Goal: Task Accomplishment & Management: Manage account settings

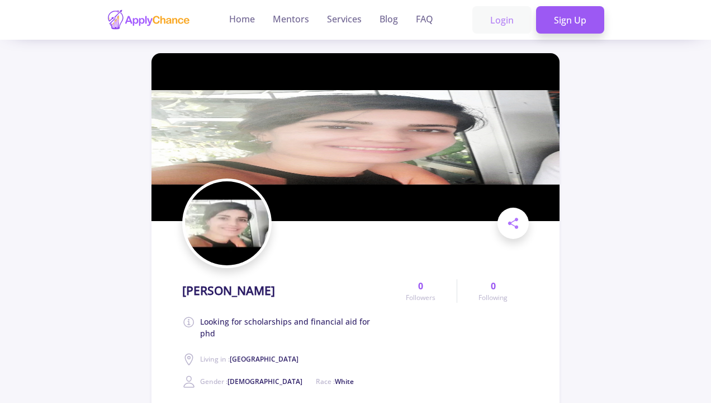
scroll to position [1, 1]
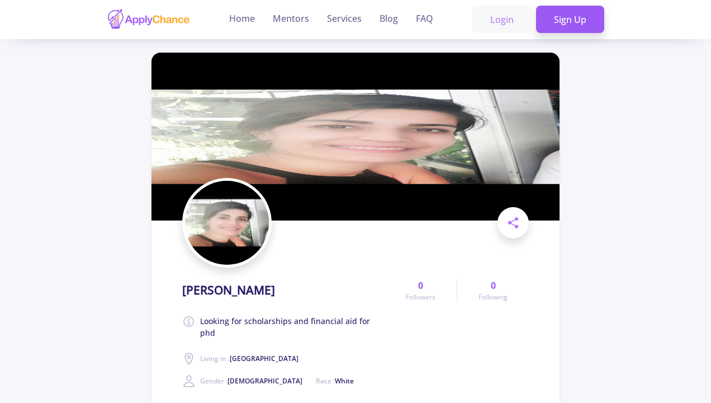
click at [511, 23] on link "Login" at bounding box center [502, 20] width 59 height 28
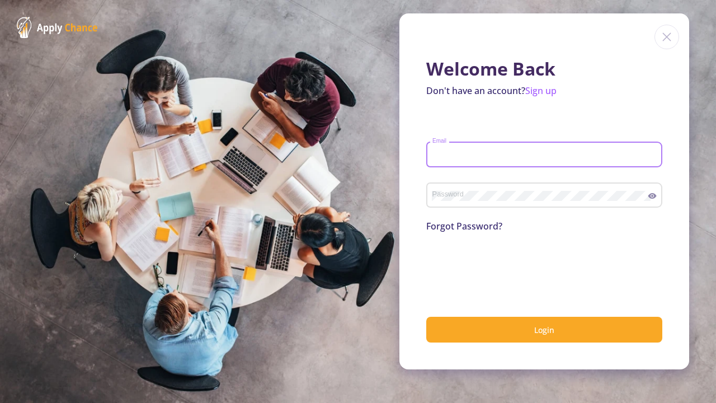
type input "[EMAIL_ADDRESS][PERSON_NAME][DOMAIN_NAME]"
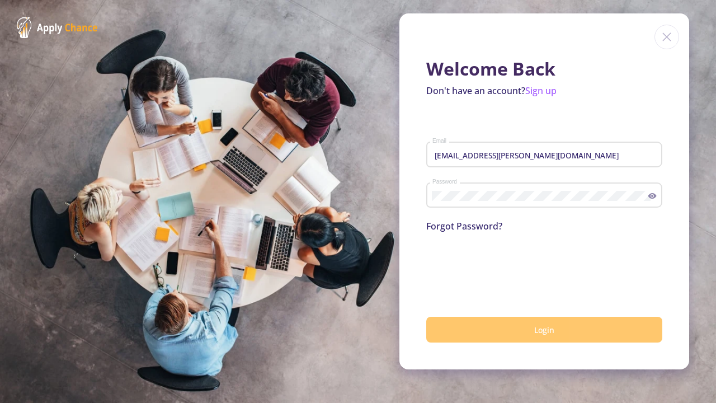
click at [542, 340] on button "Login" at bounding box center [544, 330] width 236 height 26
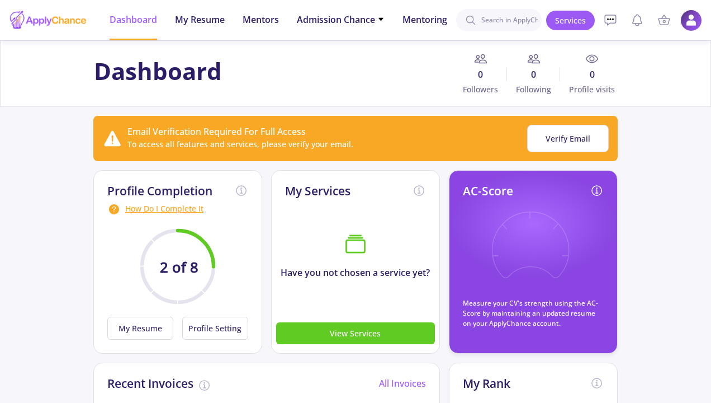
drag, startPoint x: 691, startPoint y: 22, endPoint x: 682, endPoint y: 24, distance: 8.6
click at [691, 22] on img at bounding box center [692, 21] width 22 height 22
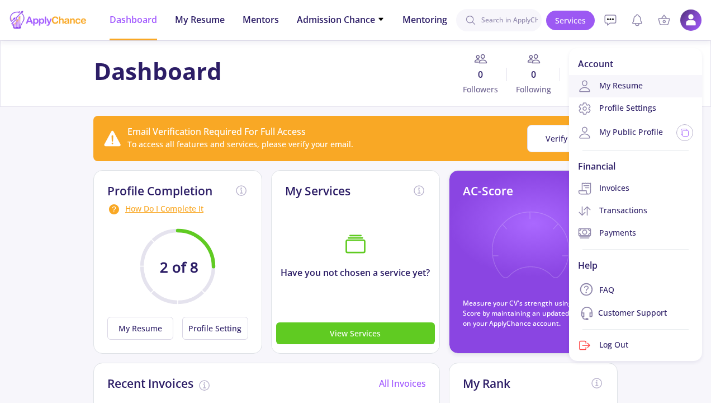
click at [621, 91] on link "My Resume" at bounding box center [635, 86] width 133 height 22
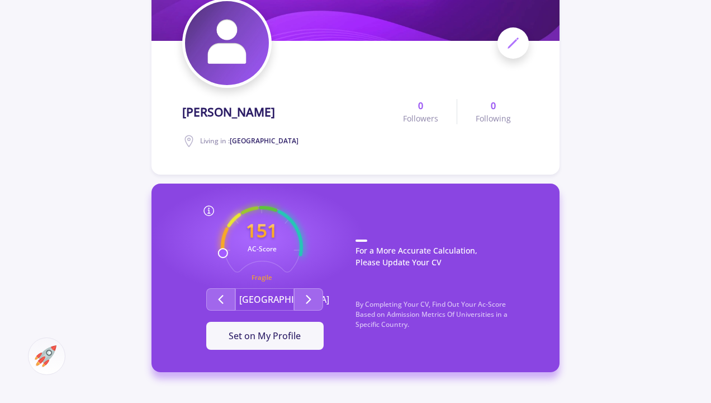
scroll to position [126, 0]
drag, startPoint x: 503, startPoint y: 44, endPoint x: 486, endPoint y: 50, distance: 18.1
click at [503, 44] on span at bounding box center [513, 42] width 31 height 31
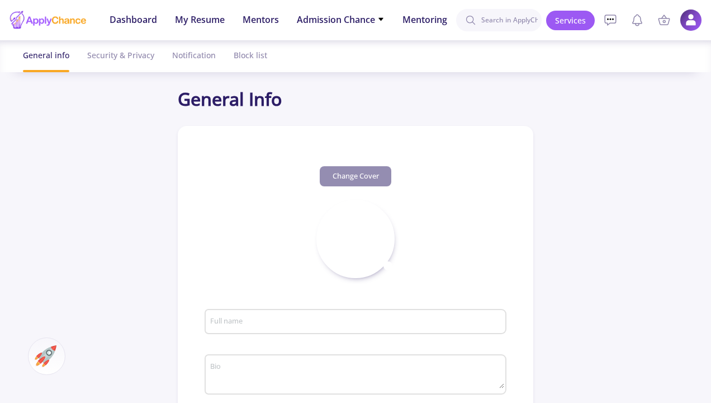
type input "[PERSON_NAME]"
type input "[GEOGRAPHIC_DATA]"
type input "7d3324d2-deec-4e52-bec8-81a957f44d41"
type input "[EMAIL_ADDRESS][PERSON_NAME][DOMAIN_NAME]"
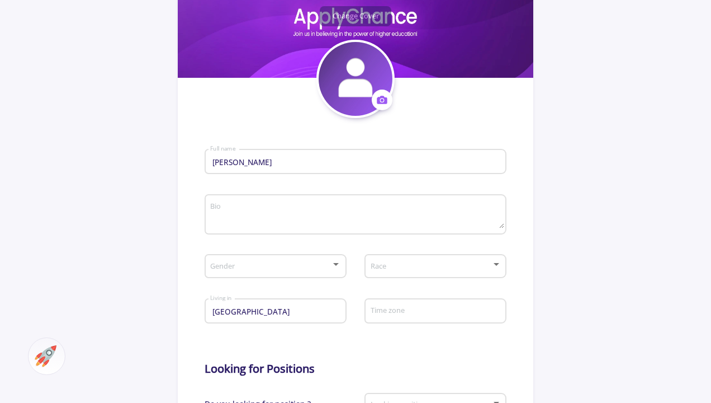
scroll to position [163, 0]
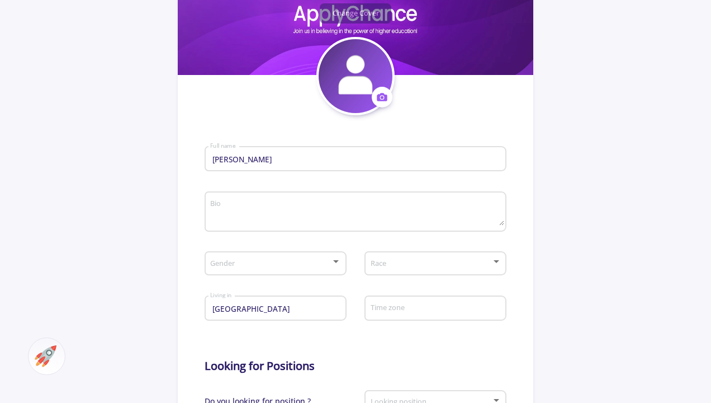
drag, startPoint x: 292, startPoint y: 166, endPoint x: 223, endPoint y: 159, distance: 69.6
click at [209, 160] on div "[PERSON_NAME] Full name" at bounding box center [356, 156] width 303 height 29
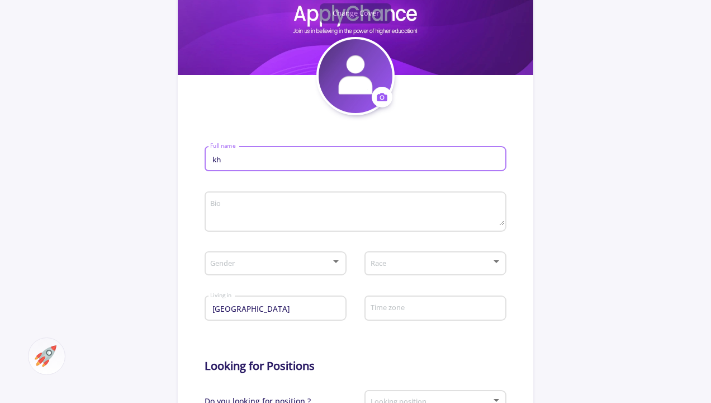
type input "k"
type input ","
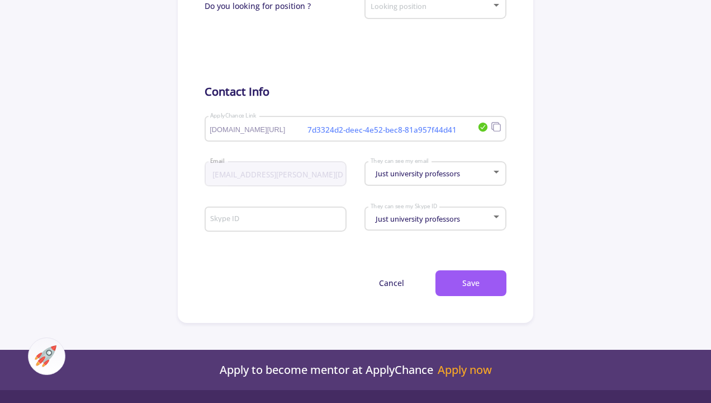
scroll to position [558, 0]
type input "."
click at [455, 284] on button "Save" at bounding box center [471, 283] width 71 height 26
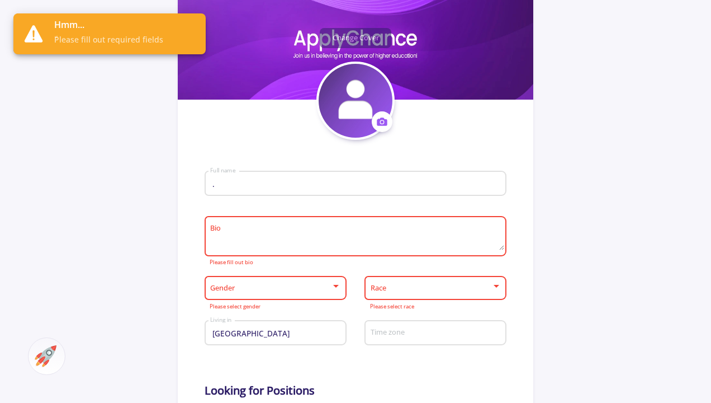
scroll to position [142, 0]
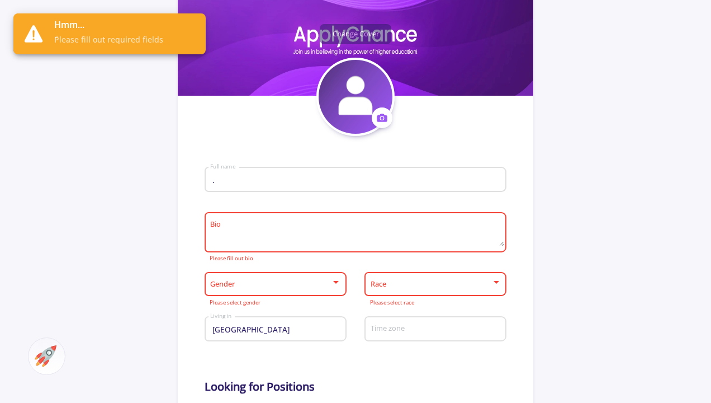
click at [245, 181] on input "." at bounding box center [357, 180] width 294 height 10
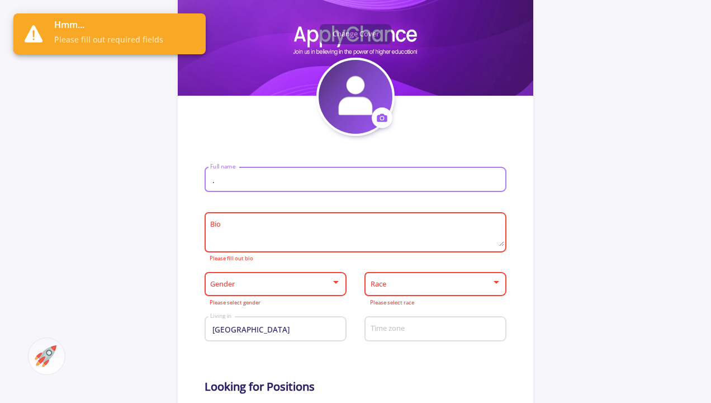
scroll to position [144, 0]
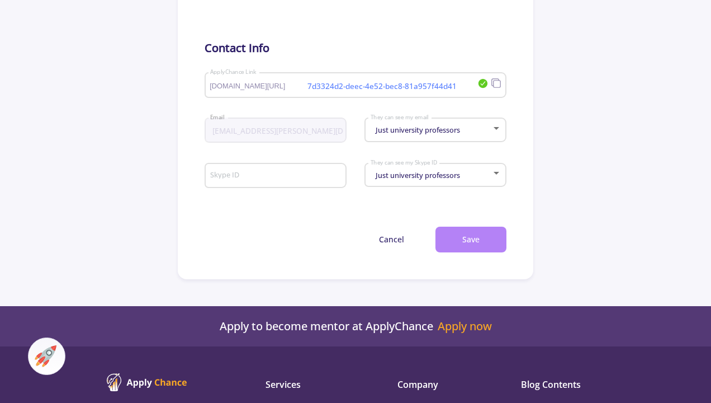
type input "[PERSON_NAME]"
click at [443, 234] on button "Save" at bounding box center [471, 239] width 71 height 26
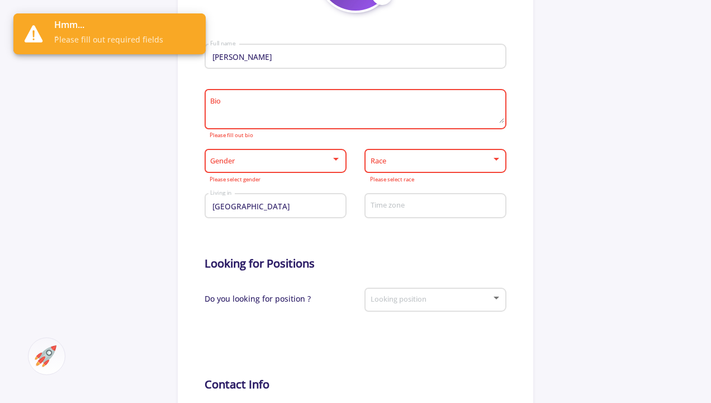
scroll to position [177, 0]
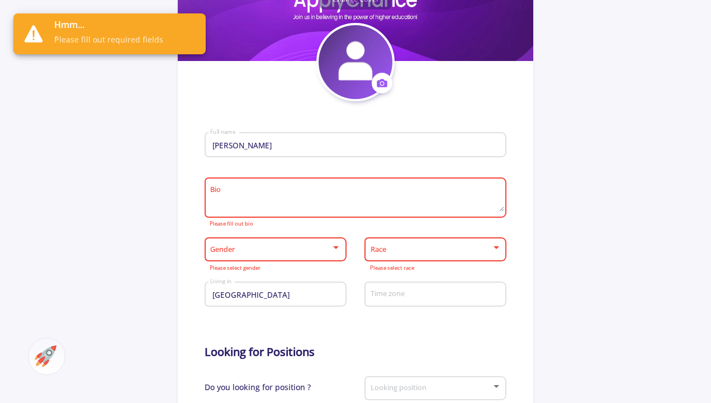
click at [265, 196] on textarea "Bio" at bounding box center [357, 198] width 294 height 26
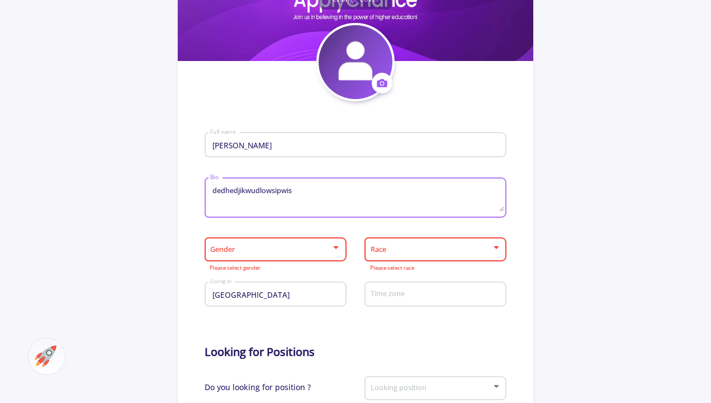
type textarea "dedhedjikwudlowsipwis"
click at [291, 245] on div "Gender" at bounding box center [275, 247] width 131 height 28
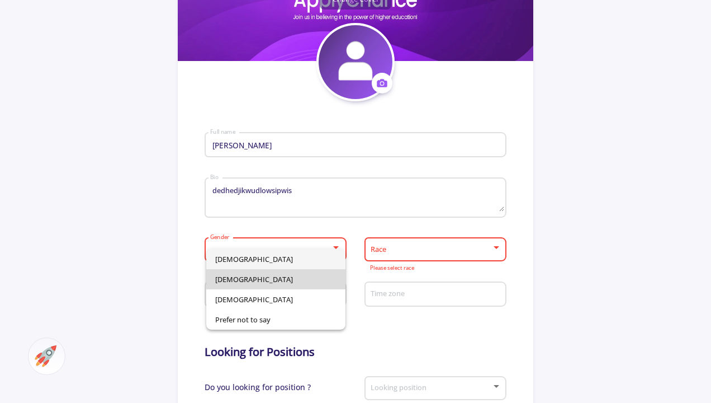
drag, startPoint x: 265, startPoint y: 273, endPoint x: 329, endPoint y: 270, distance: 63.9
click at [265, 274] on span "[DEMOGRAPHIC_DATA]" at bounding box center [275, 279] width 121 height 20
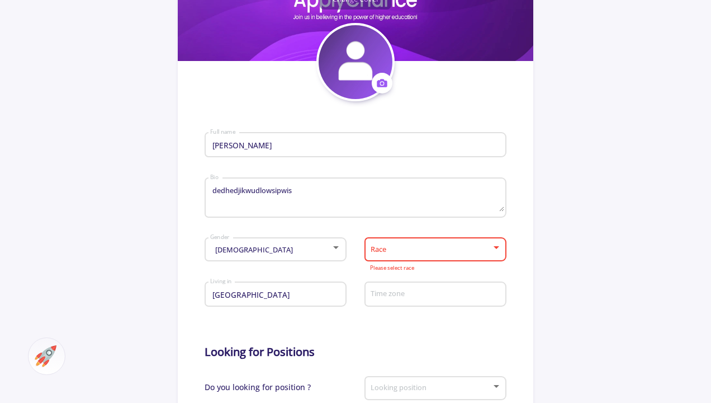
click at [404, 253] on span at bounding box center [432, 249] width 119 height 8
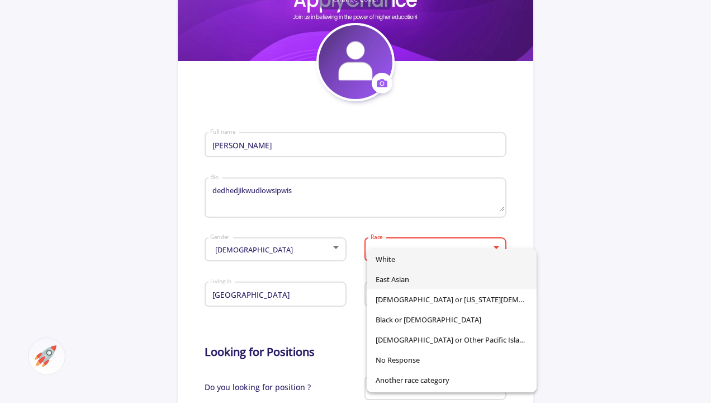
click at [393, 281] on span "East Asian" at bounding box center [452, 279] width 152 height 20
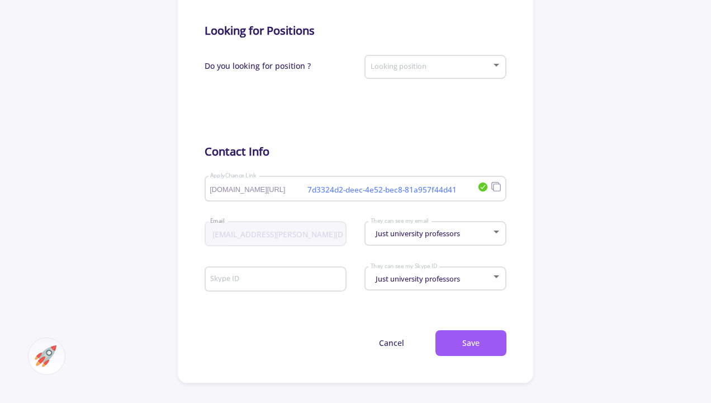
scroll to position [506, 0]
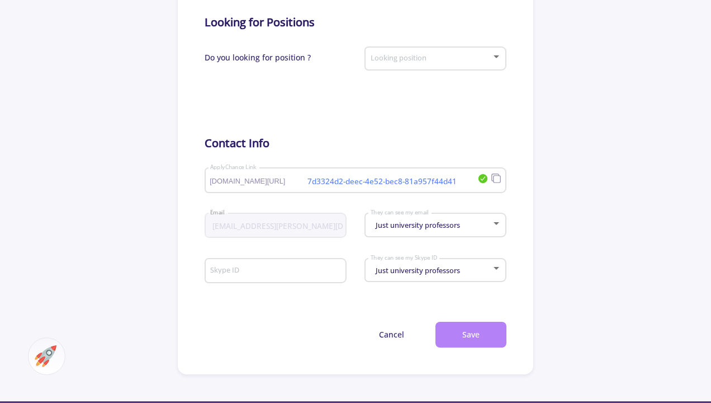
click at [471, 335] on button "Save" at bounding box center [471, 335] width 71 height 26
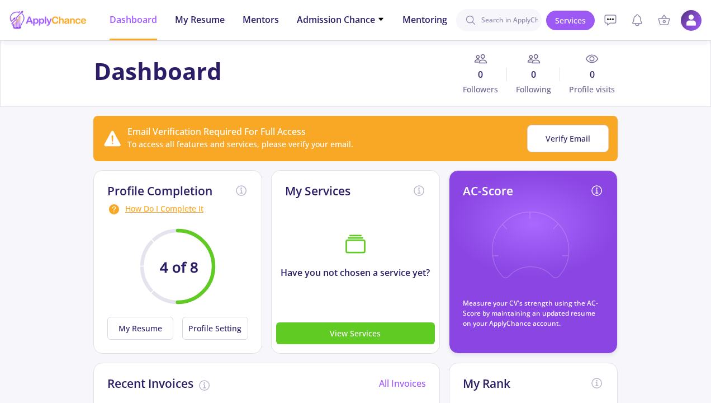
click at [688, 26] on img at bounding box center [692, 21] width 22 height 22
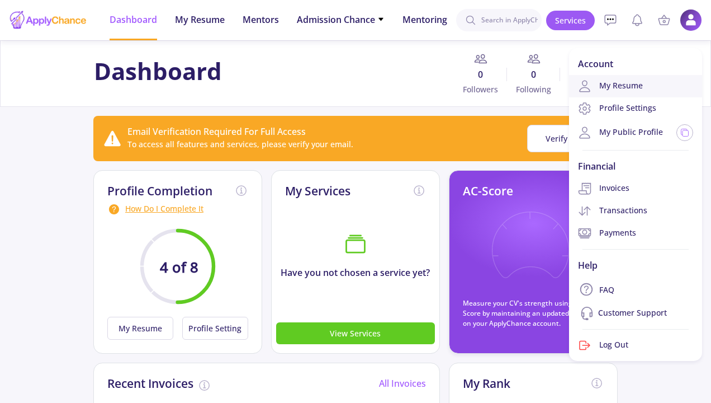
click at [606, 87] on link "My Resume" at bounding box center [635, 86] width 133 height 22
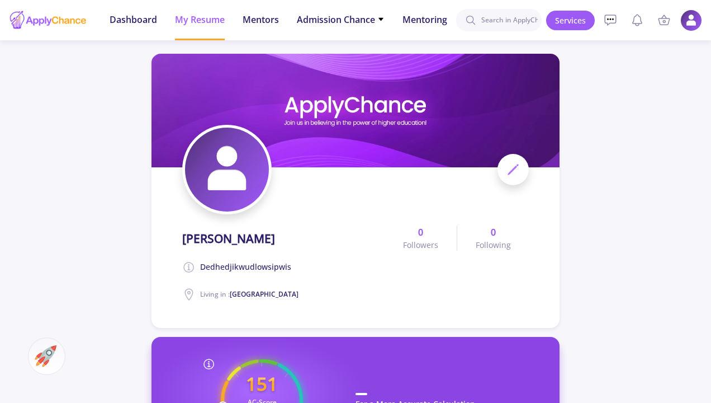
click at [692, 20] on img at bounding box center [692, 21] width 22 height 22
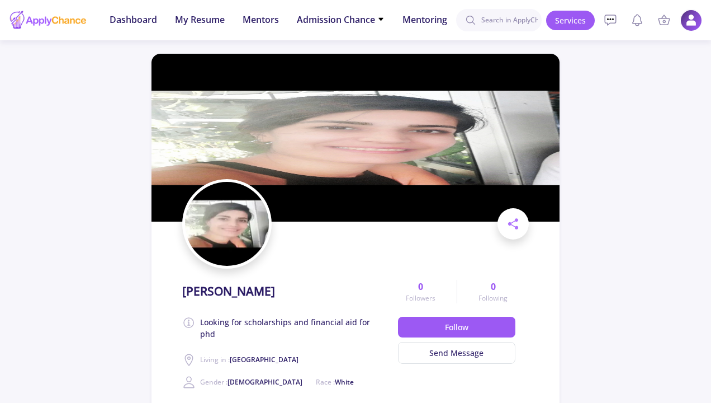
click at [686, 21] on img at bounding box center [692, 21] width 22 height 22
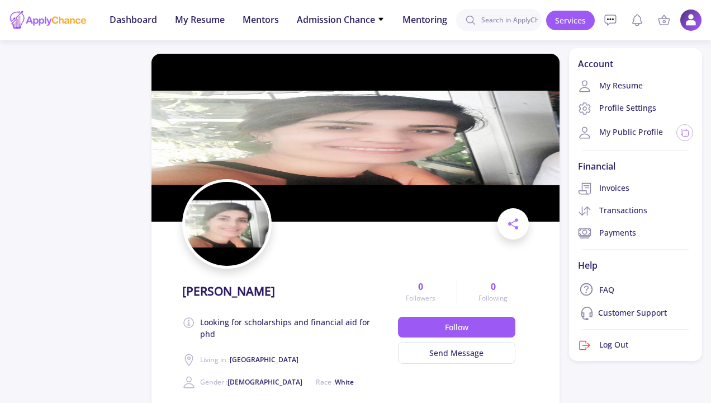
click at [624, 80] on link "My Resume" at bounding box center [635, 86] width 133 height 22
